Goal: Use online tool/utility: Utilize a website feature to perform a specific function

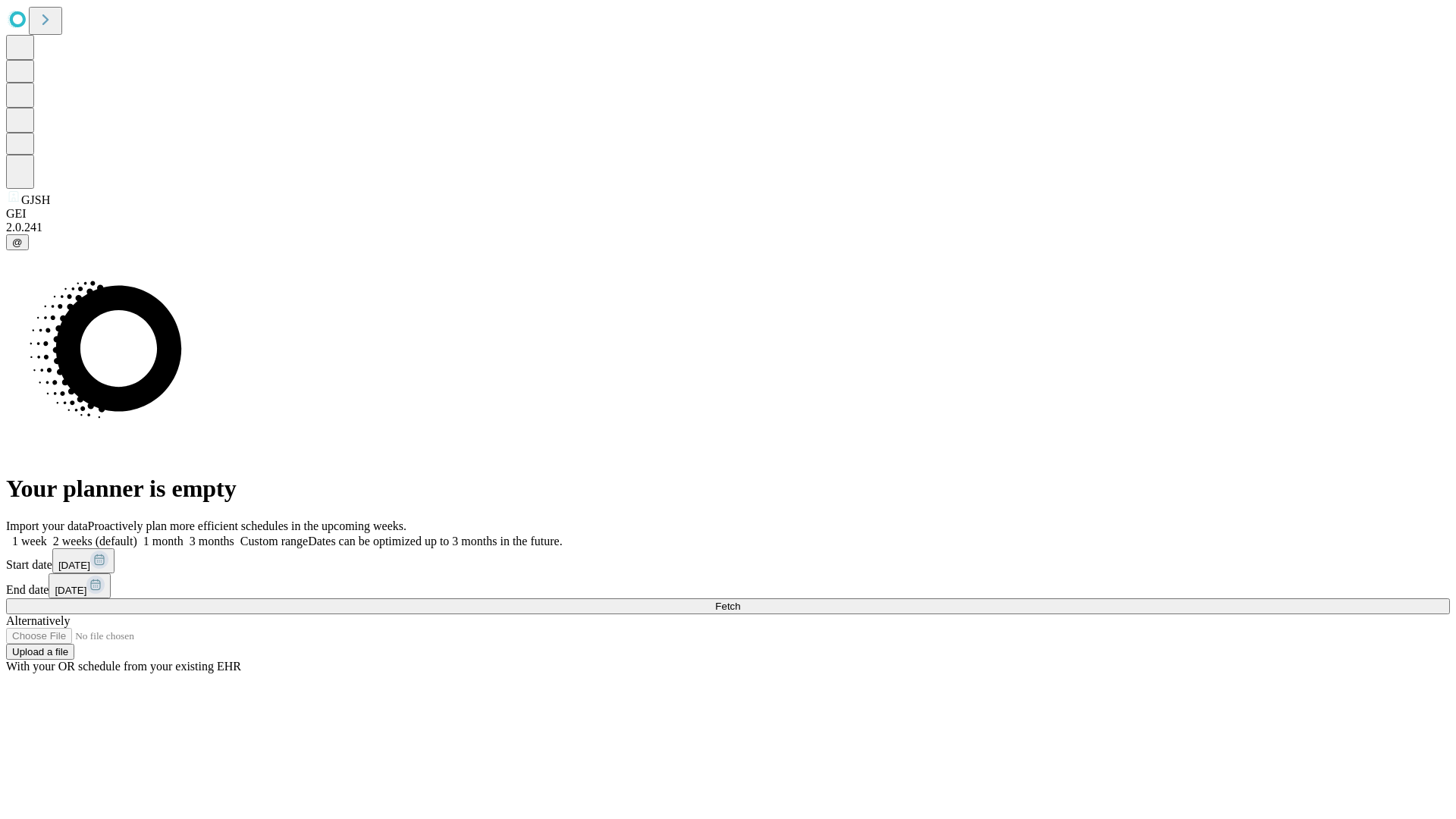
click at [740, 600] on span "Fetch" at bounding box center [727, 606] width 25 height 11
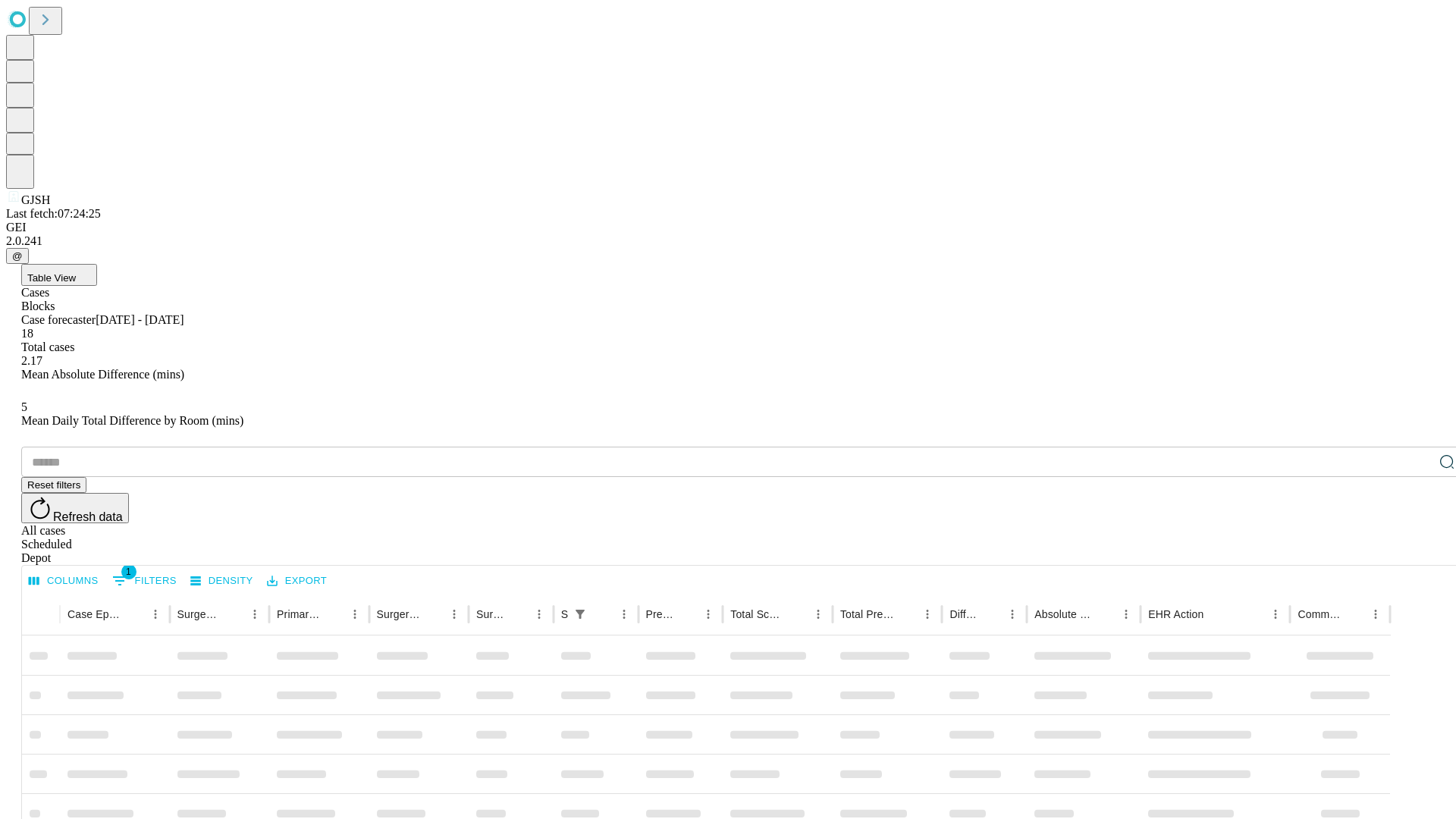
click at [76, 272] on span "Table View" at bounding box center [51, 277] width 48 height 11
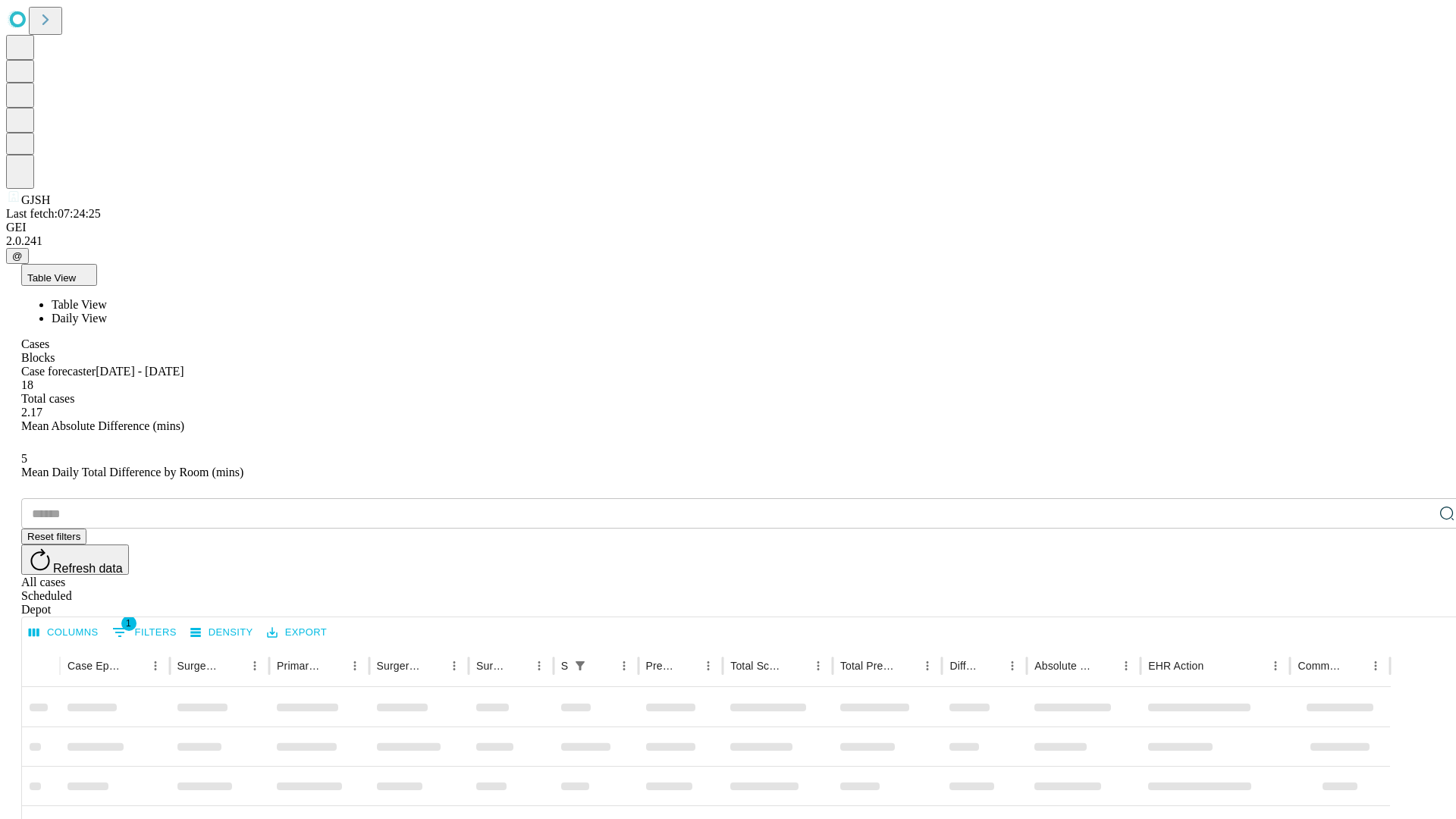
click at [107, 312] on span "Daily View" at bounding box center [79, 318] width 55 height 13
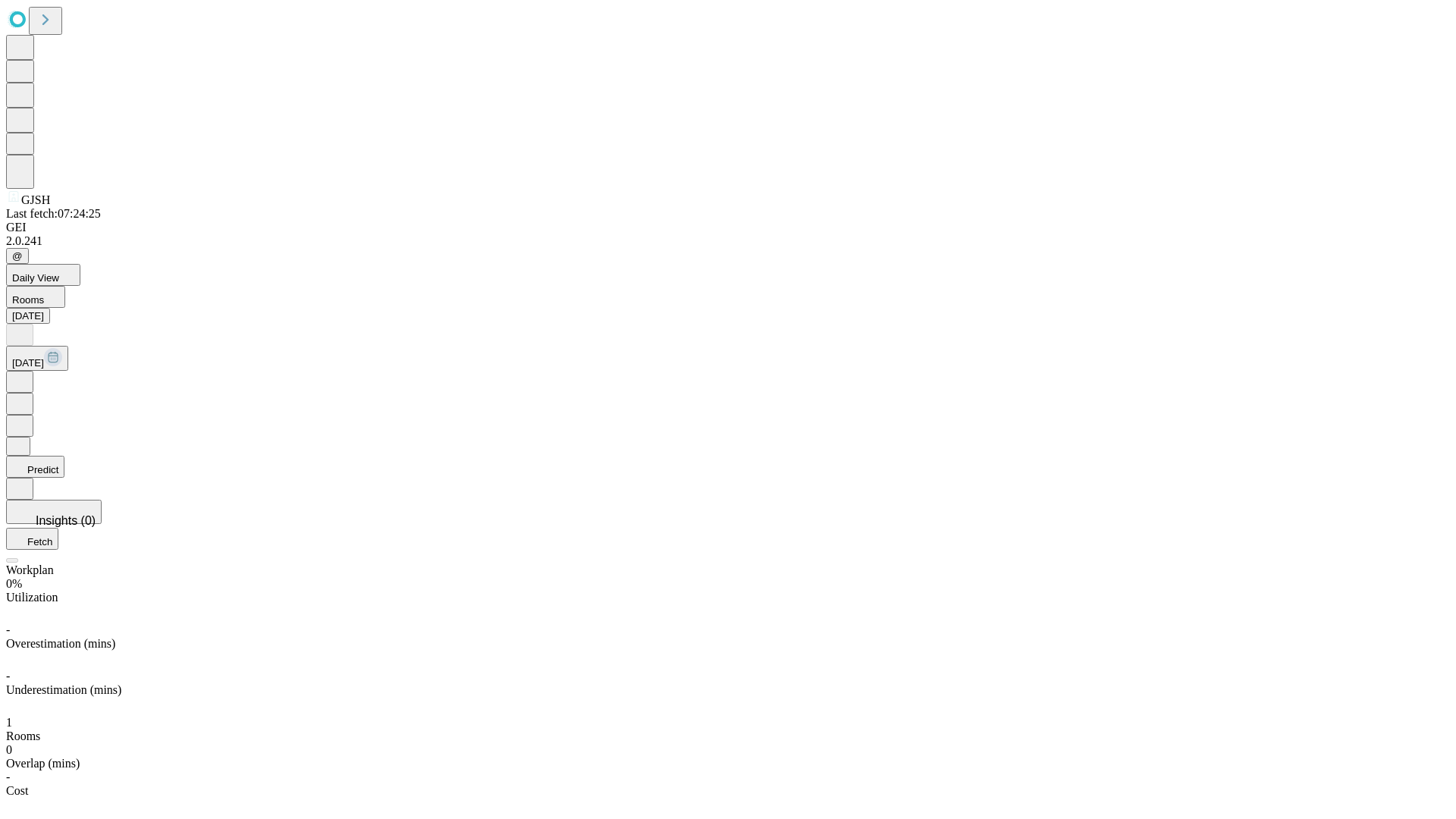
click at [65, 456] on button "Predict" at bounding box center [34, 467] width 58 height 22
